Goal: Task Accomplishment & Management: Manage account settings

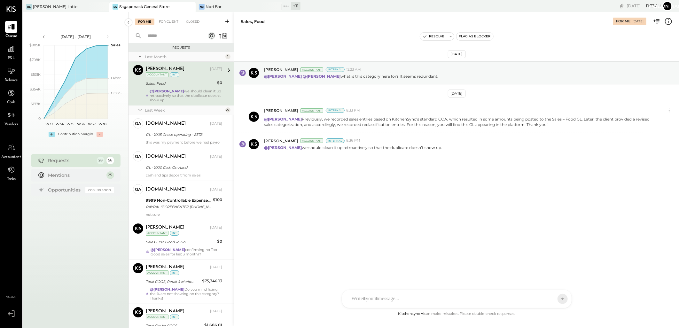
click at [153, 7] on div "Sagaponack General Store" at bounding box center [144, 6] width 50 height 5
click at [168, 20] on div "For Client" at bounding box center [169, 22] width 26 height 6
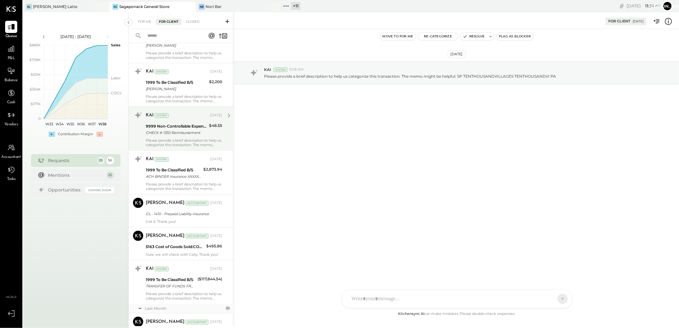
scroll to position [745, 0]
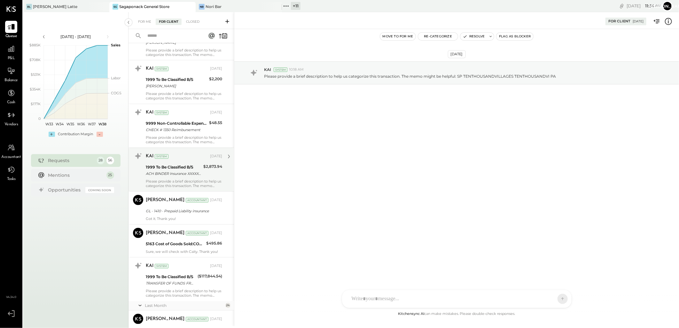
click at [197, 163] on div "KAI System [DATE] 1999 To Be Classified B/S ACH BINDER Insurance XXXXX0918 PPD …" at bounding box center [184, 169] width 76 height 37
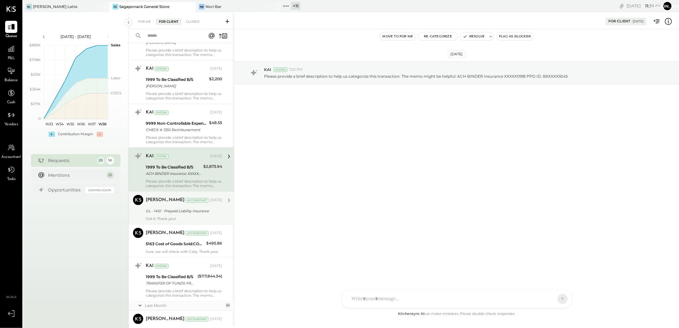
click at [184, 215] on div "GL - 1410 - Prepaid Liability insurance" at bounding box center [183, 211] width 74 height 8
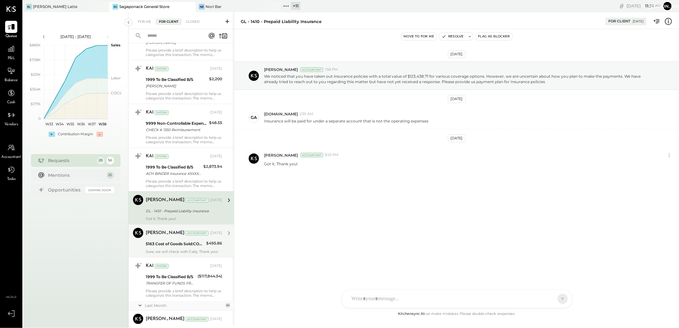
click at [187, 251] on div "Sure, we will check with Caity. Thank you!" at bounding box center [184, 252] width 76 height 4
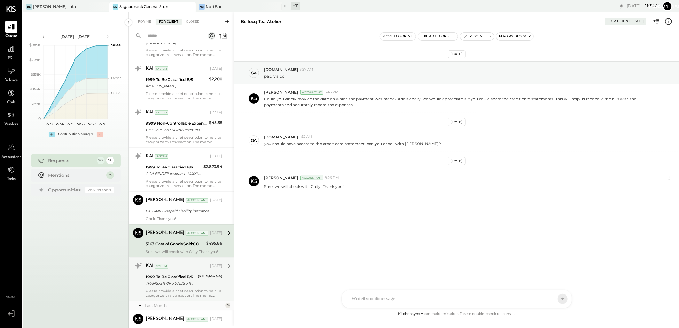
click at [186, 275] on div "1999 To Be Classified B/S" at bounding box center [171, 277] width 50 height 6
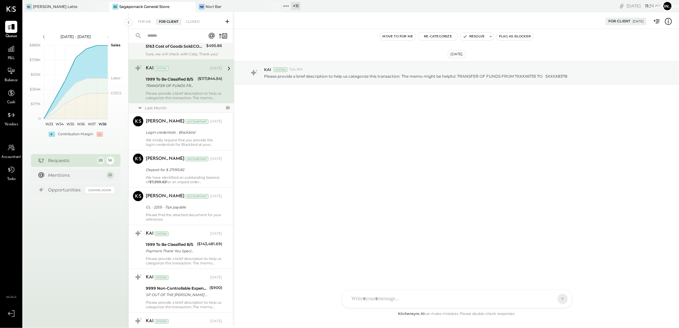
scroll to position [1029, 0]
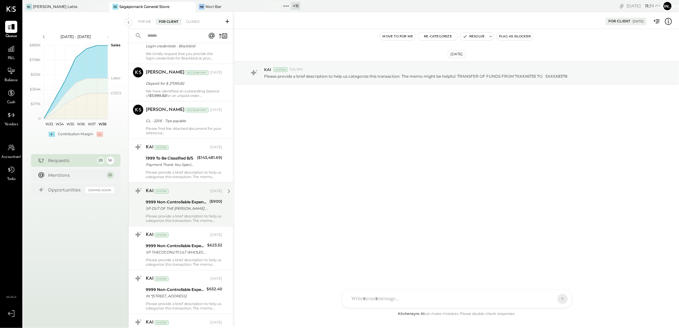
click at [181, 183] on div "KAI System [DATE] 9999 Non-Controllable Expenses:Other Income and Expenses:To B…" at bounding box center [180, 204] width 105 height 44
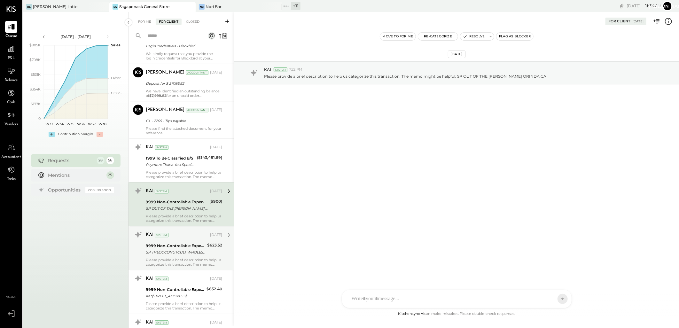
click at [172, 235] on div "KAI System" at bounding box center [177, 235] width 63 height 6
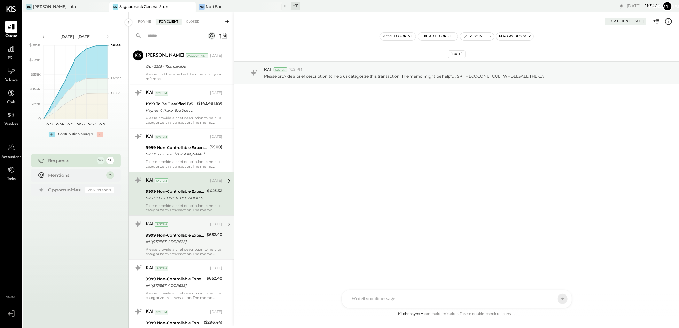
scroll to position [1100, 0]
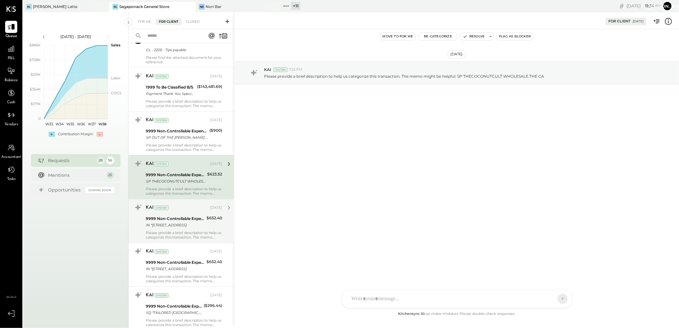
click at [173, 221] on div "9999 Non-Controllable Expenses:Other Income and Expenses:To Be Classified P&L" at bounding box center [175, 218] width 59 height 6
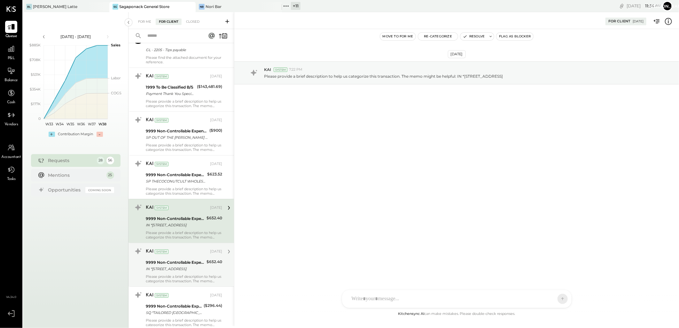
click at [172, 249] on div "KAI System" at bounding box center [177, 251] width 63 height 6
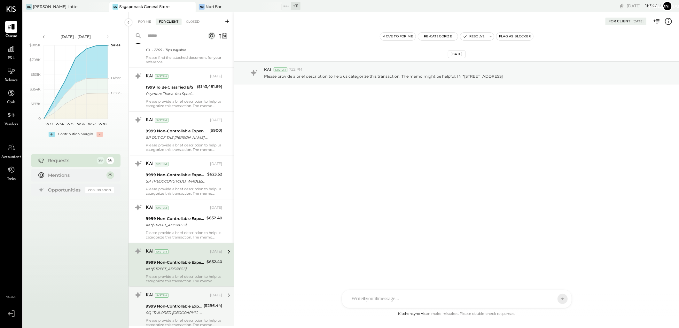
click at [173, 300] on div "KAI System [DATE]" at bounding box center [184, 295] width 76 height 9
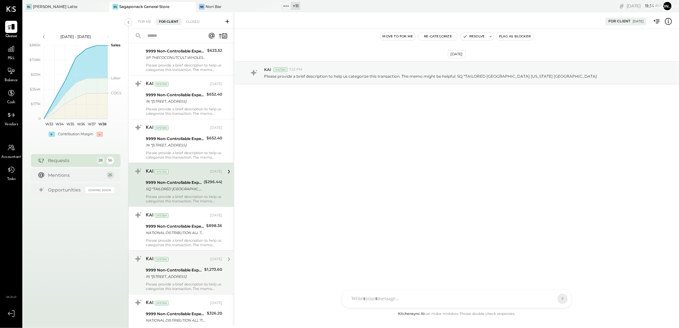
scroll to position [1242, 0]
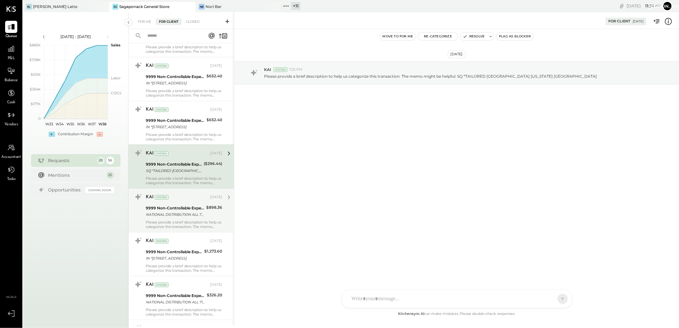
click at [180, 225] on div "Please provide a brief description to help us categorize this transaction. The …" at bounding box center [184, 224] width 76 height 9
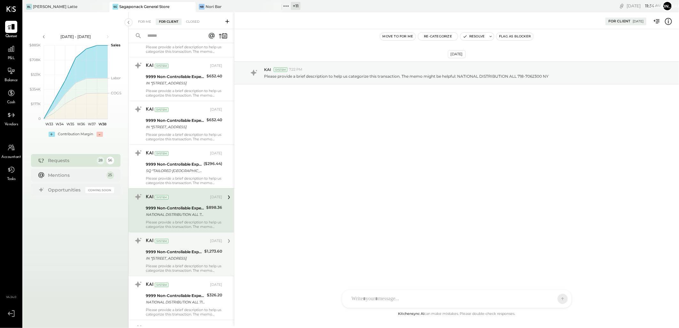
click at [181, 252] on div "9999 Non-Controllable Expenses:Other Income and Expenses:To Be Classified P&L" at bounding box center [174, 252] width 57 height 6
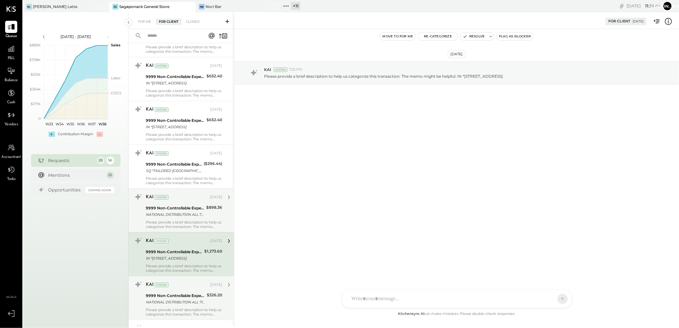
click at [178, 277] on div "KAI System [DATE] 9999 Non-Controllable Expenses:Other Income and Expenses:To B…" at bounding box center [180, 298] width 105 height 44
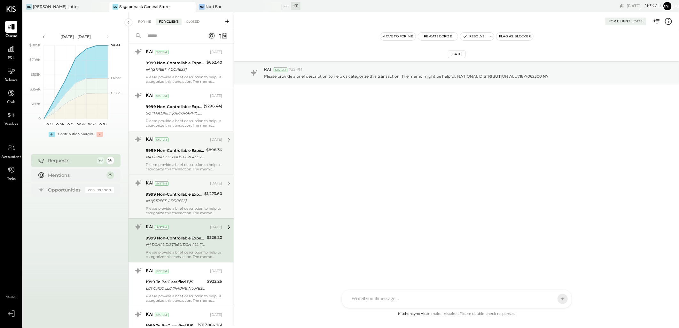
scroll to position [1384, 0]
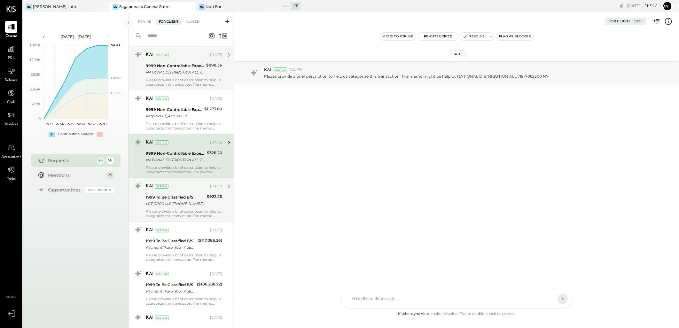
click at [193, 205] on div "LCT OPCO LLC [PHONE_NUMBER] PA" at bounding box center [175, 203] width 59 height 6
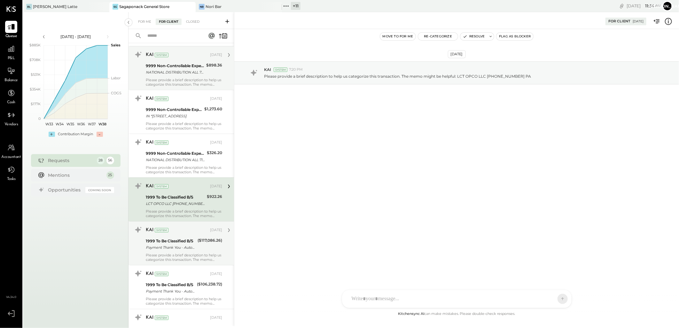
click at [188, 235] on div "KAI System [DATE]" at bounding box center [184, 230] width 76 height 11
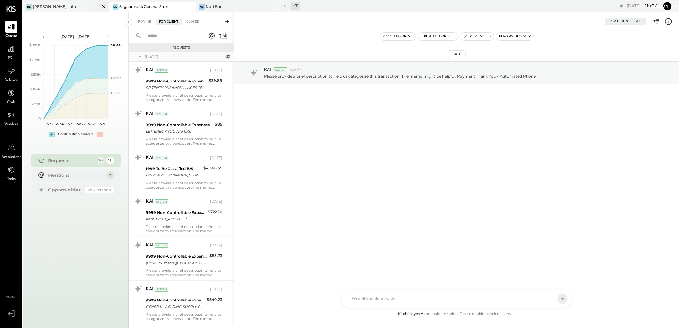
click at [54, 4] on div "[PERSON_NAME] Latte" at bounding box center [55, 6] width 44 height 5
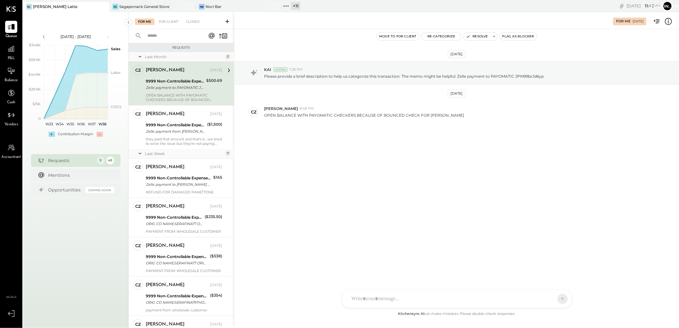
click at [218, 35] on div at bounding box center [218, 35] width 20 height 9
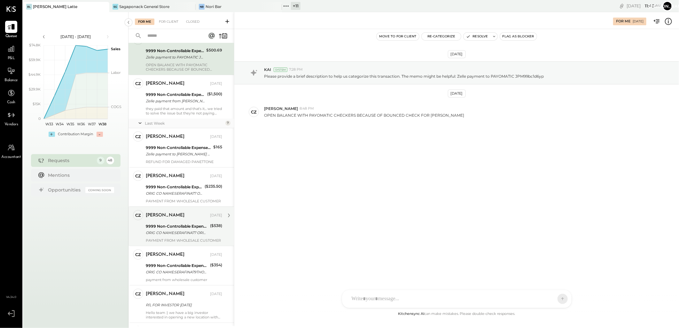
scroll to position [148, 0]
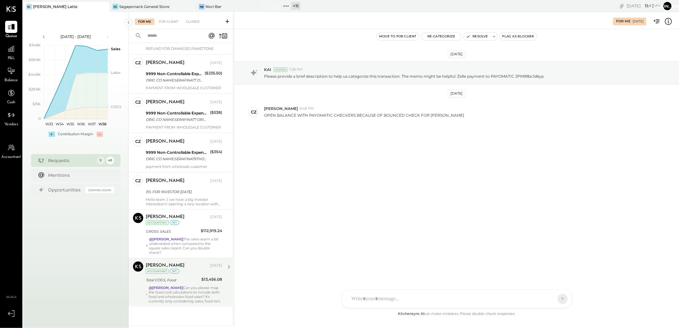
click at [181, 285] on div "@[PERSON_NAME] Can you please map the food cost calculations to include both fo…" at bounding box center [185, 294] width 73 height 18
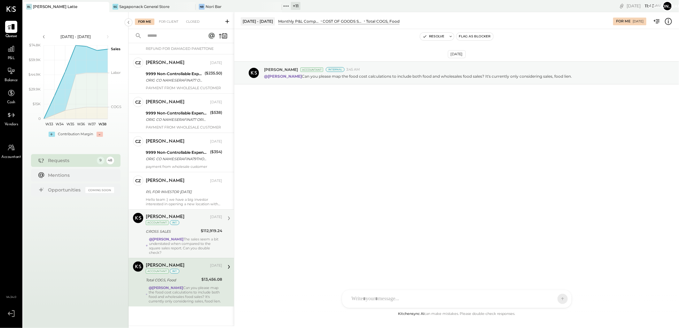
click at [159, 228] on div "GROSS SALES" at bounding box center [172, 231] width 53 height 6
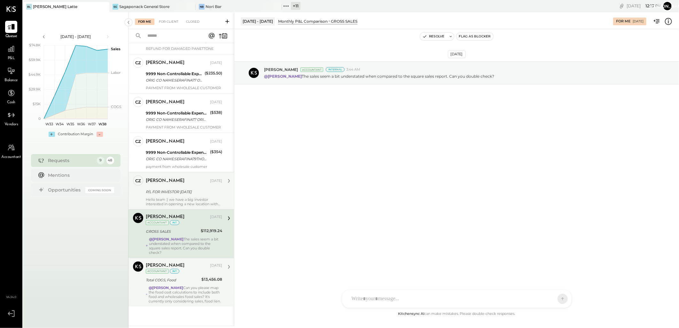
click at [183, 189] on div "P/L FOR INVESTOR [DATE]" at bounding box center [183, 191] width 74 height 6
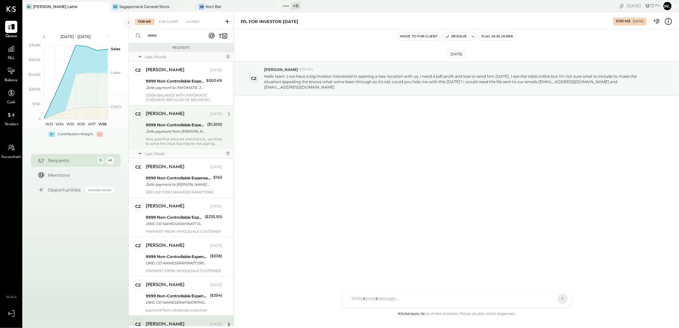
click at [173, 132] on div "Zelle payment from [PERSON_NAME] FOODS INC. 25074832983" at bounding box center [175, 131] width 59 height 6
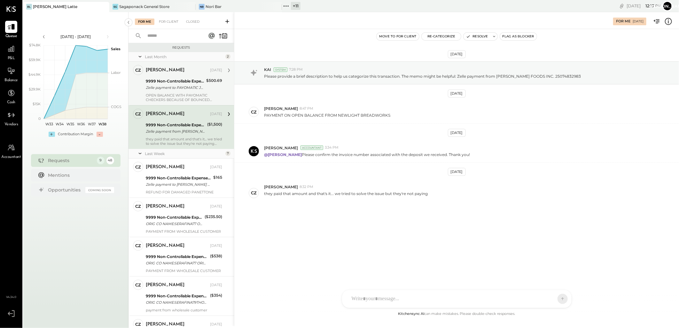
click at [182, 84] on div "9999 Non-Controllable Expenses:Other Income and Expenses:To Be Classified" at bounding box center [175, 81] width 58 height 6
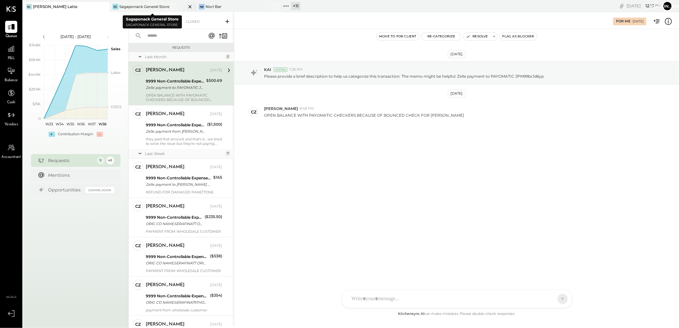
click at [130, 2] on div "SG Sagaponack General Store" at bounding box center [152, 7] width 86 height 10
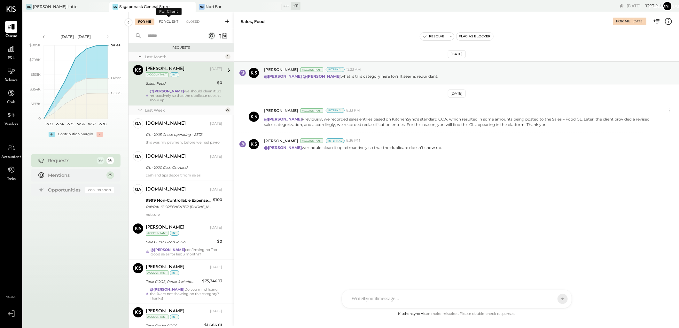
click at [168, 20] on div "For Client" at bounding box center [169, 22] width 26 height 6
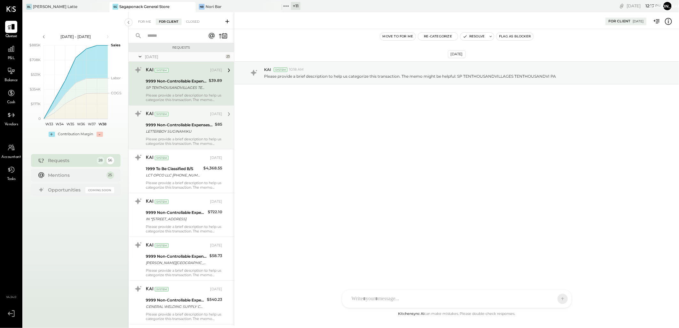
click at [195, 134] on div "LETTERBOY SUGINAMIKU" at bounding box center [179, 131] width 67 height 6
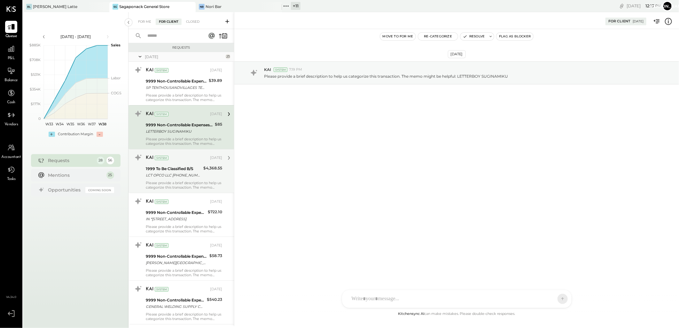
click at [171, 173] on div "LCT OPCO LLC [PHONE_NUMBER] PA" at bounding box center [174, 175] width 56 height 6
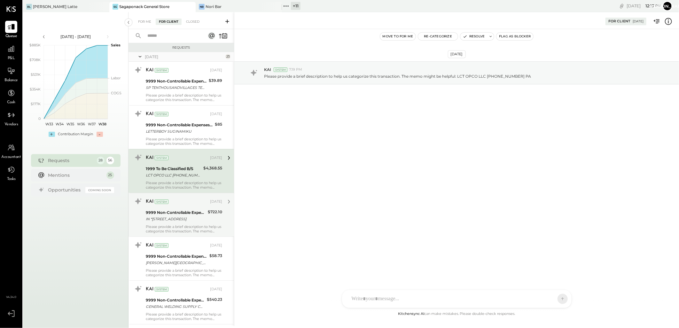
click at [187, 210] on div "9999 Non-Controllable Expenses:Other Income and Expenses:To Be Classified P&L" at bounding box center [176, 212] width 60 height 6
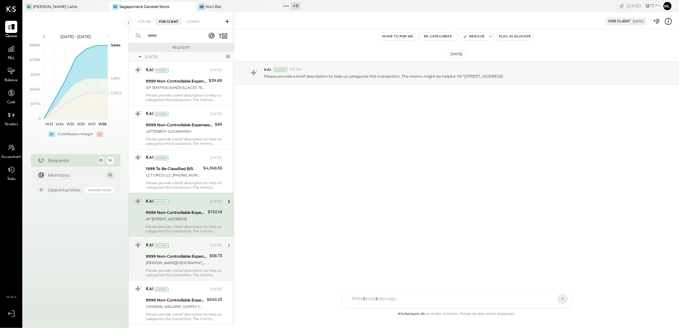
click at [163, 250] on div "KAI System [DATE]" at bounding box center [184, 245] width 76 height 11
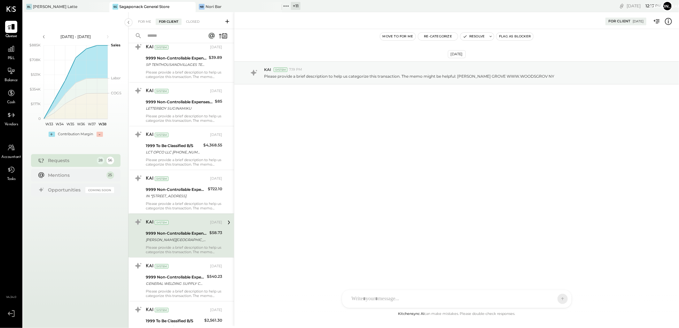
scroll to position [71, 0]
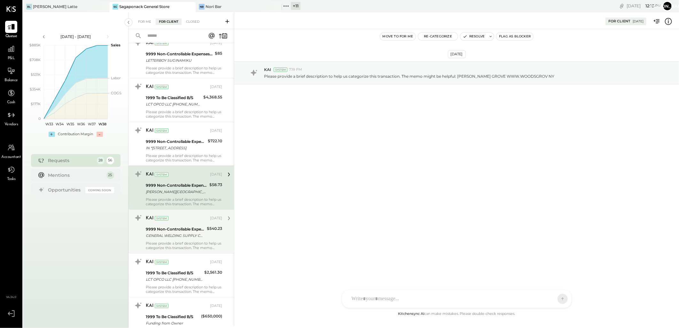
click at [176, 235] on div "GENERAL WELDING SUPPLY CO [GEOGRAPHIC_DATA]" at bounding box center [175, 235] width 59 height 6
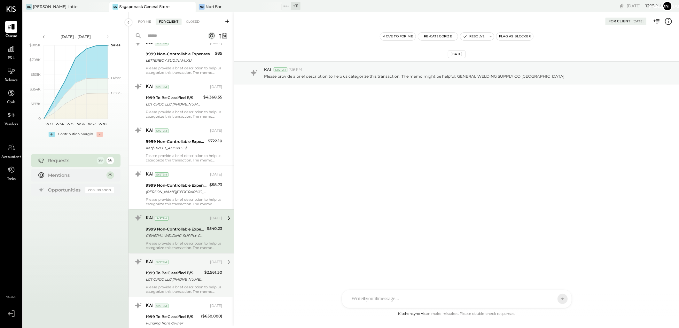
click at [167, 266] on div "KAI System [DATE]" at bounding box center [184, 262] width 76 height 9
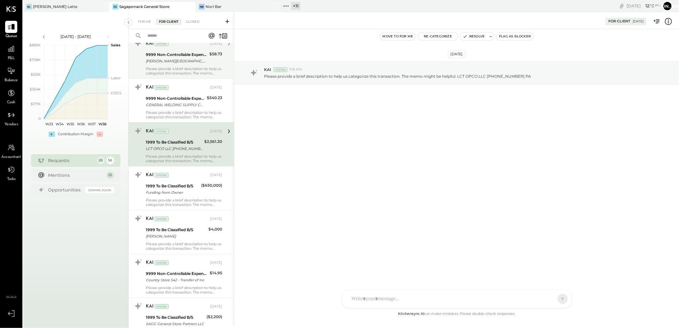
scroll to position [248, 0]
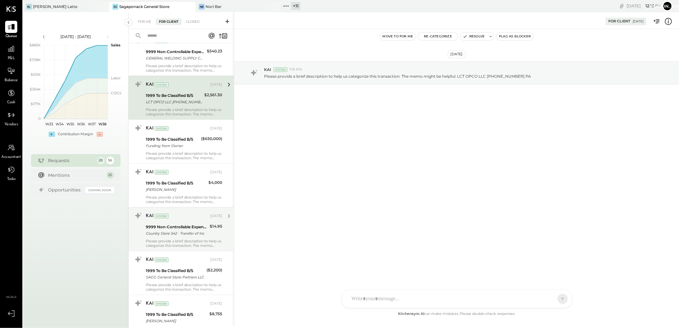
click at [182, 228] on div "9999 Non-Controllable Expenses:Other Income and Expenses:To Be Classified P&L" at bounding box center [177, 227] width 62 height 6
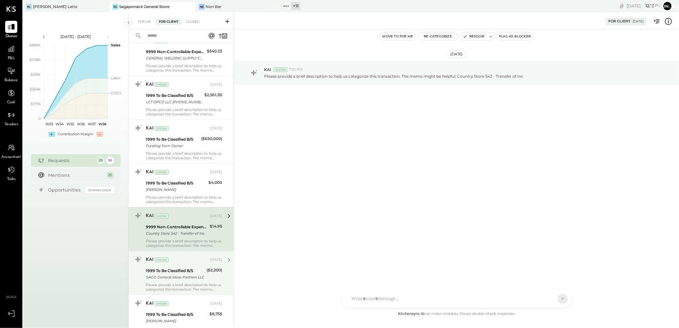
click at [191, 262] on div "KAI System" at bounding box center [177, 260] width 63 height 6
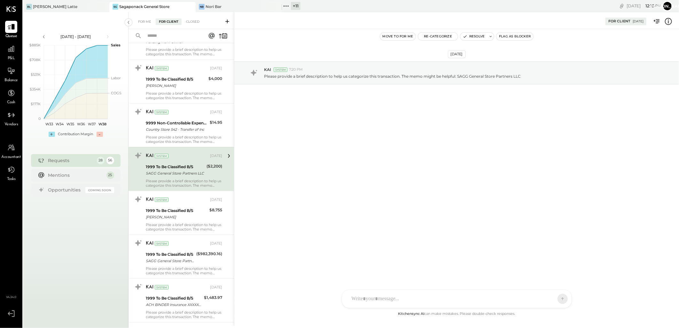
scroll to position [355, 0]
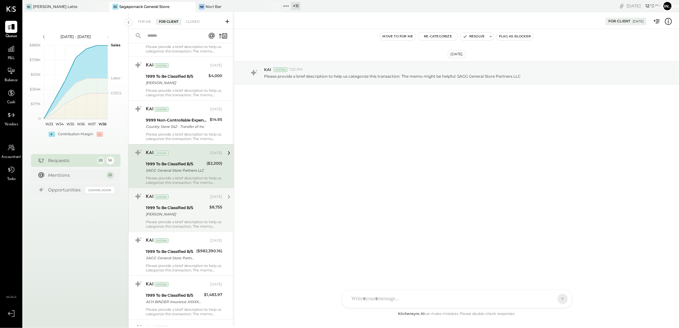
click at [194, 212] on div "[PERSON_NAME]" at bounding box center [177, 214] width 62 height 6
